Goal: Transaction & Acquisition: Download file/media

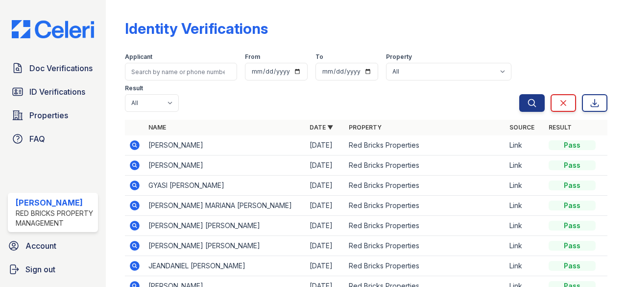
click at [137, 145] on icon at bounding box center [135, 145] width 10 height 10
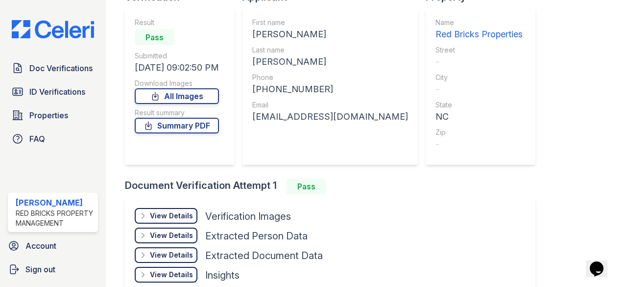
scroll to position [98, 0]
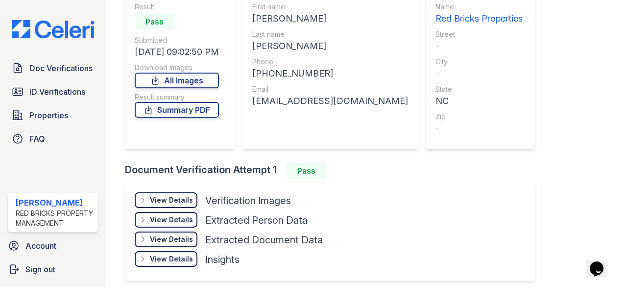
click at [159, 194] on div "View Details Details" at bounding box center [166, 200] width 63 height 16
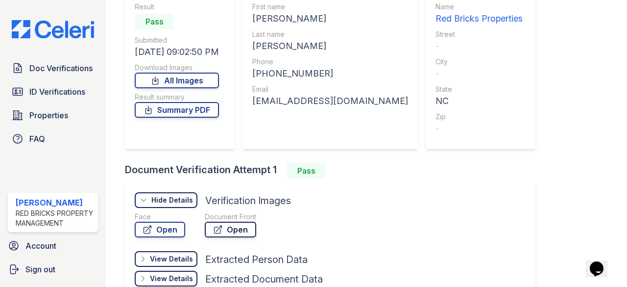
click at [221, 227] on icon at bounding box center [218, 229] width 10 height 10
click at [51, 62] on span "Doc Verifications" at bounding box center [60, 68] width 63 height 12
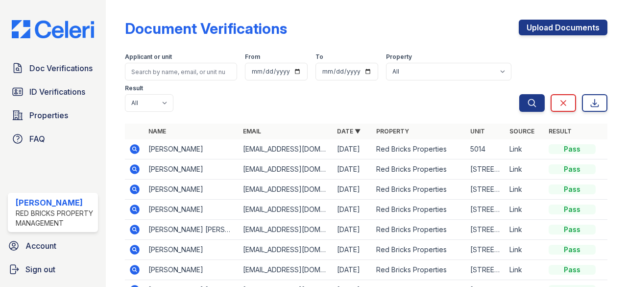
click at [136, 148] on icon at bounding box center [135, 149] width 12 height 12
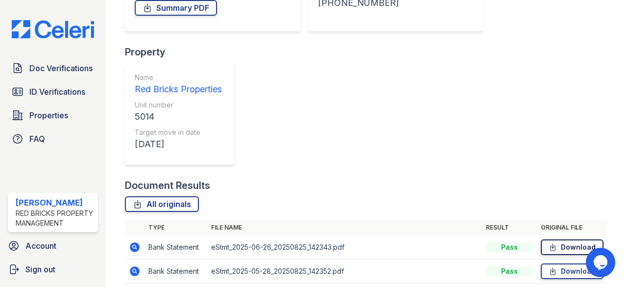
click at [549, 242] on icon at bounding box center [553, 247] width 8 height 10
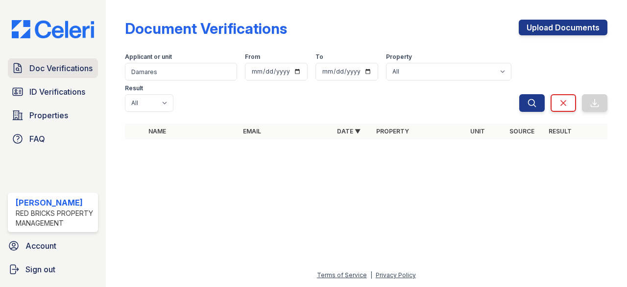
click at [63, 65] on span "Doc Verifications" at bounding box center [60, 68] width 63 height 12
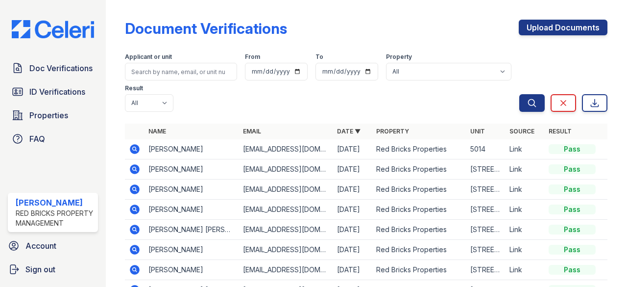
click at [130, 147] on icon at bounding box center [135, 149] width 12 height 12
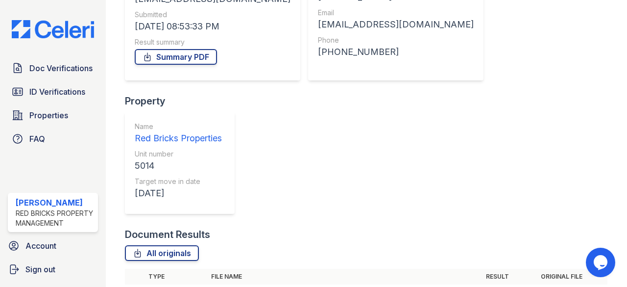
scroll to position [197, 0]
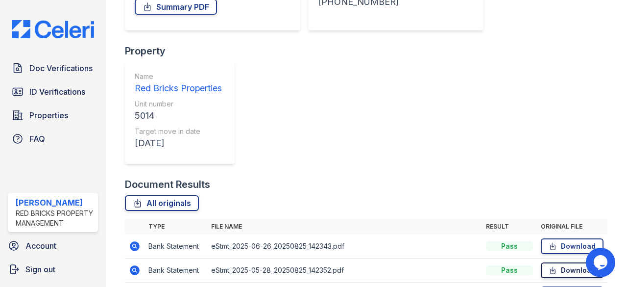
click at [580, 262] on link "Download" at bounding box center [572, 270] width 63 height 16
